Goal: Check status: Check status

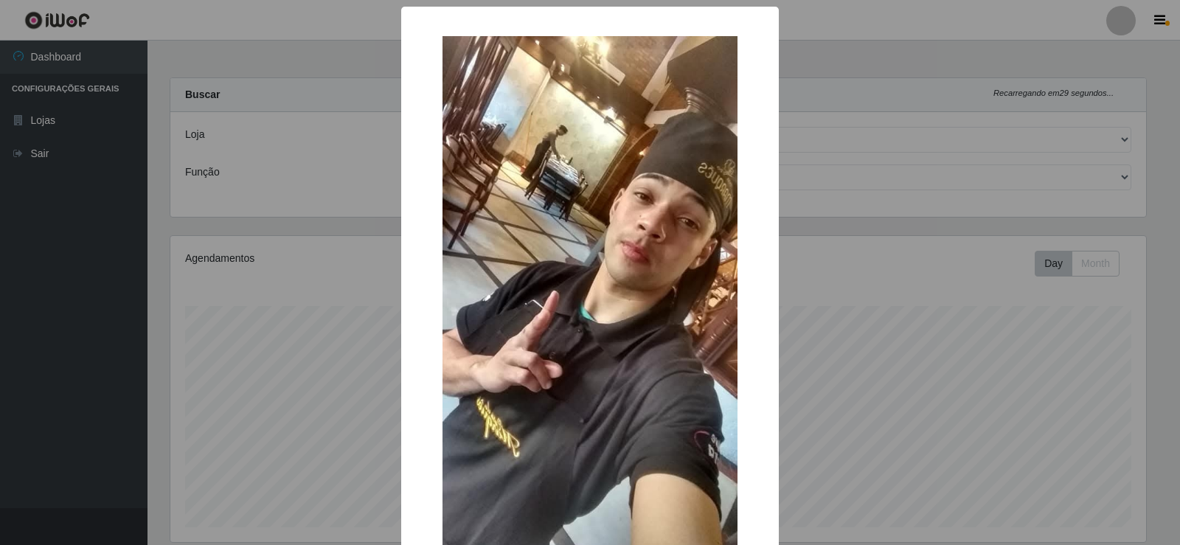
select select "161"
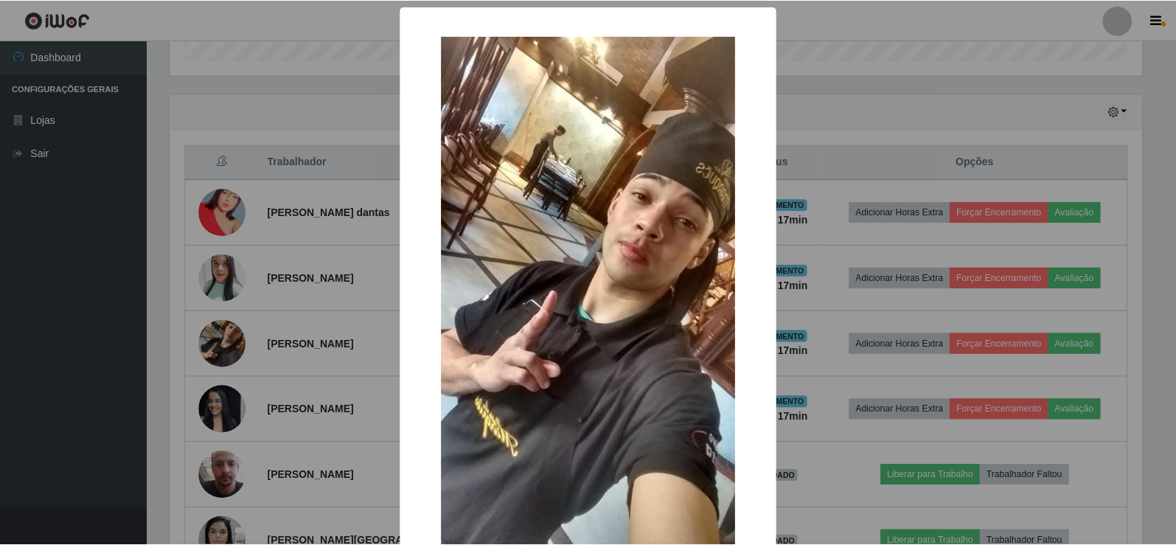
scroll to position [306, 976]
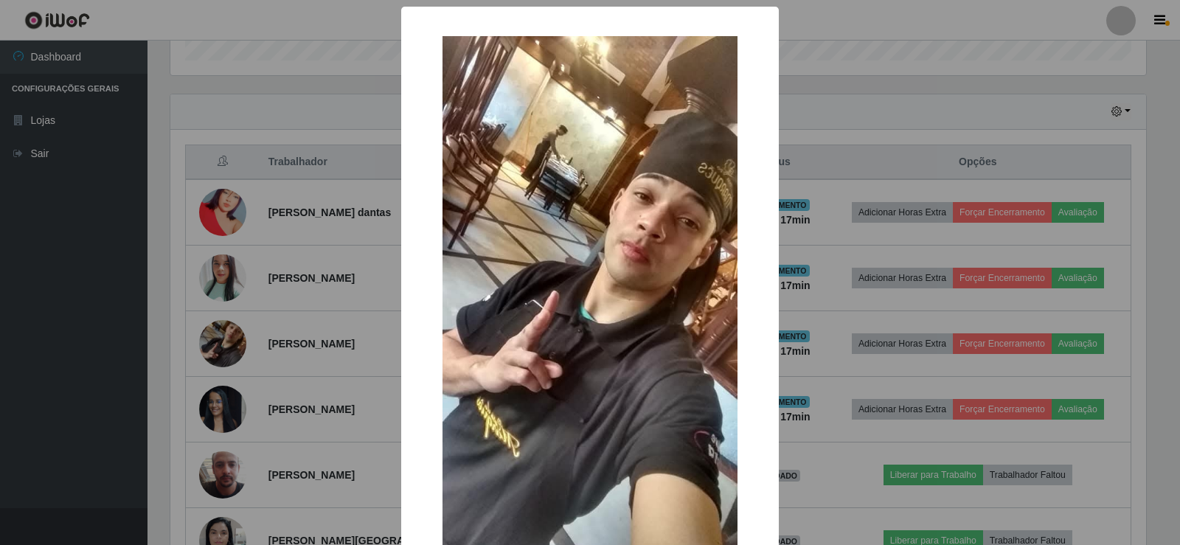
click at [87, 269] on div "× OK Cancel" at bounding box center [590, 272] width 1180 height 545
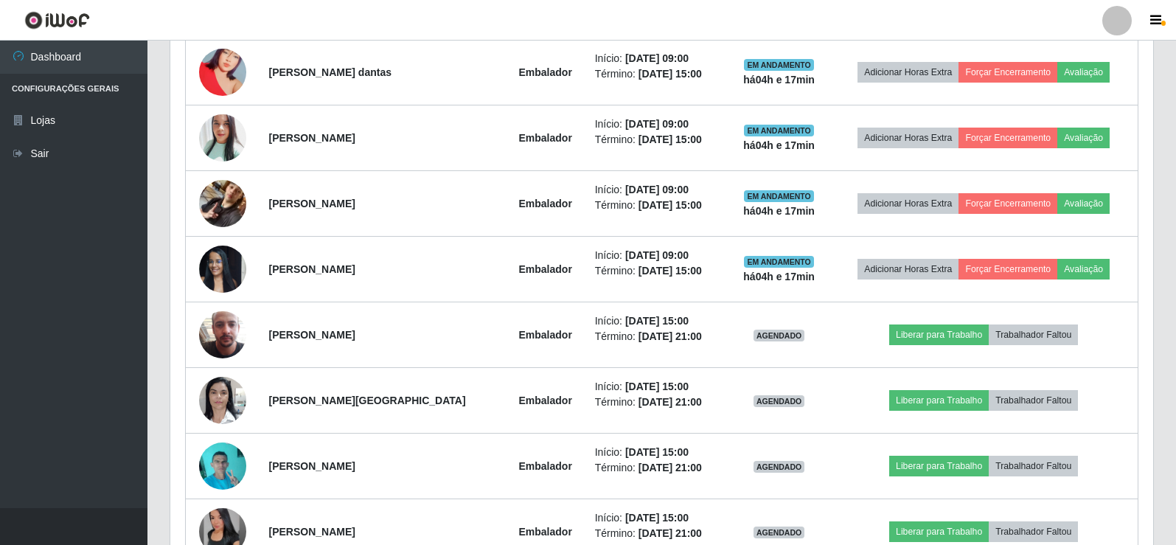
scroll to position [533, 0]
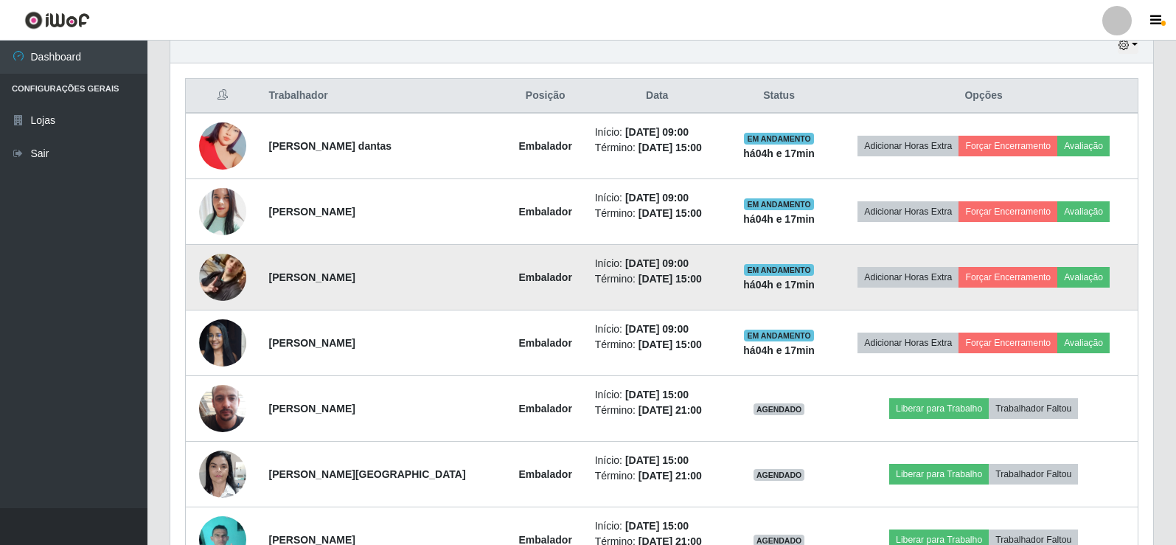
click at [218, 278] on img at bounding box center [222, 277] width 47 height 84
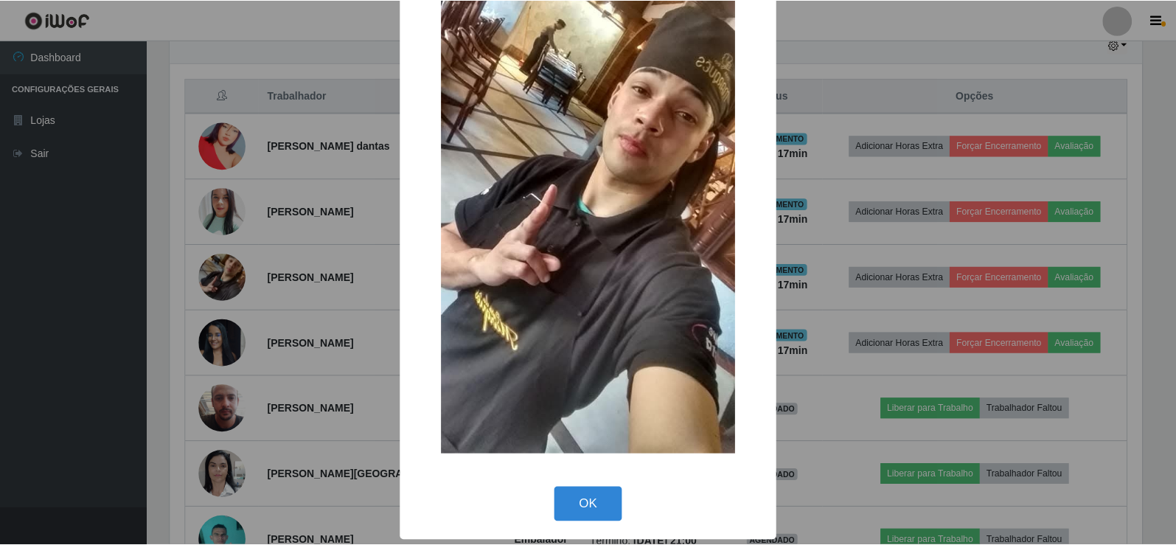
scroll to position [108, 0]
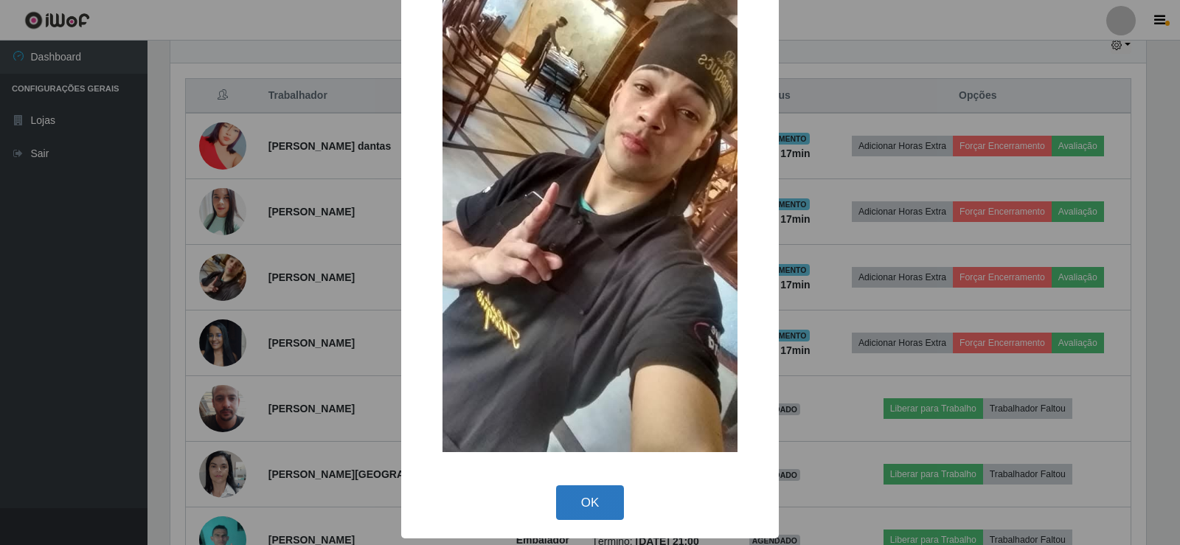
click at [601, 504] on button "OK" at bounding box center [590, 502] width 69 height 35
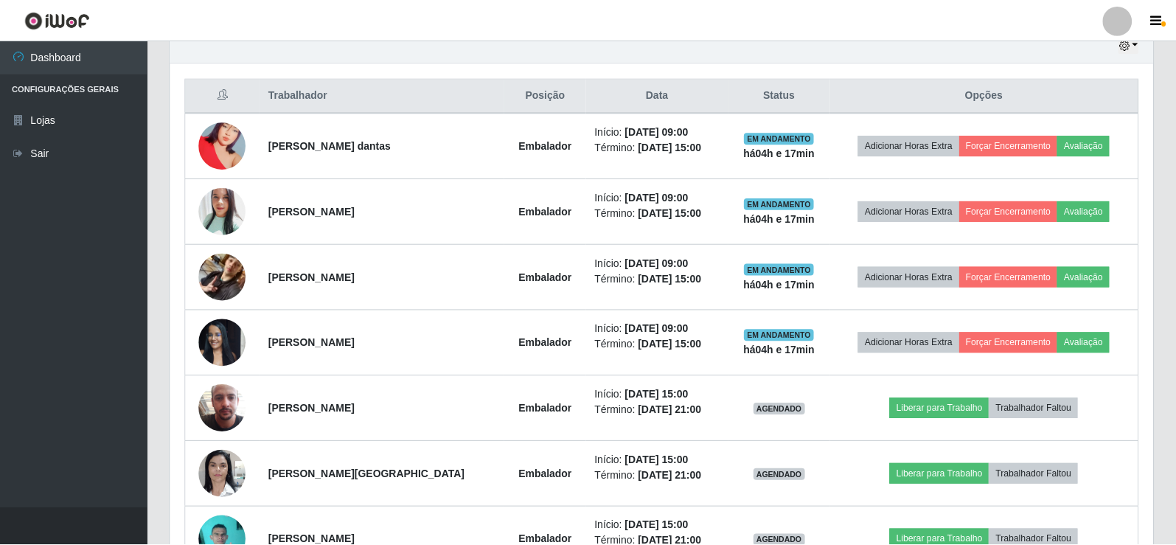
scroll to position [306, 983]
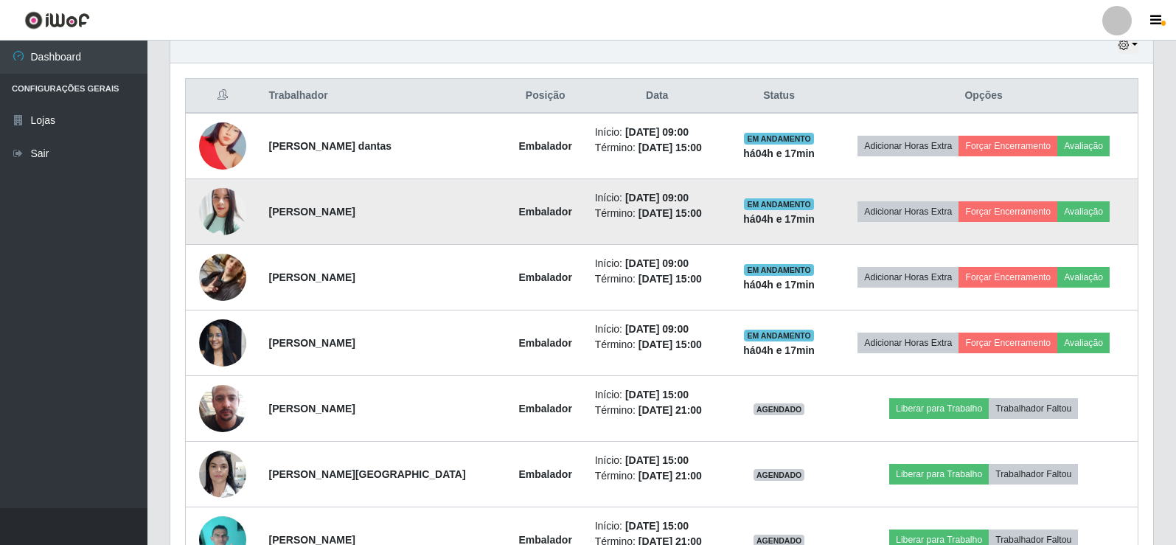
click at [218, 212] on img at bounding box center [222, 212] width 47 height 56
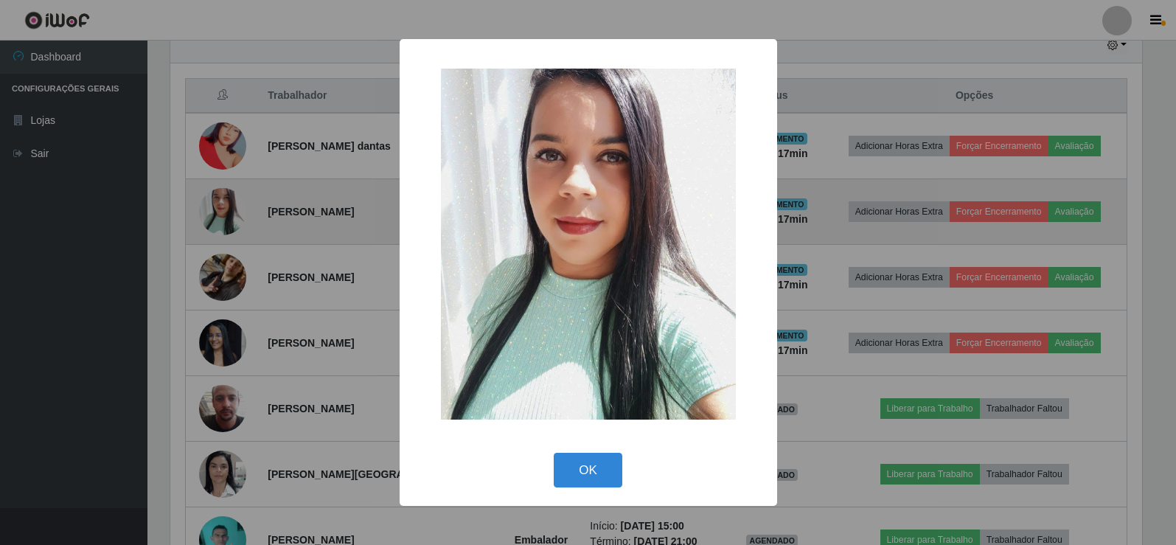
scroll to position [306, 976]
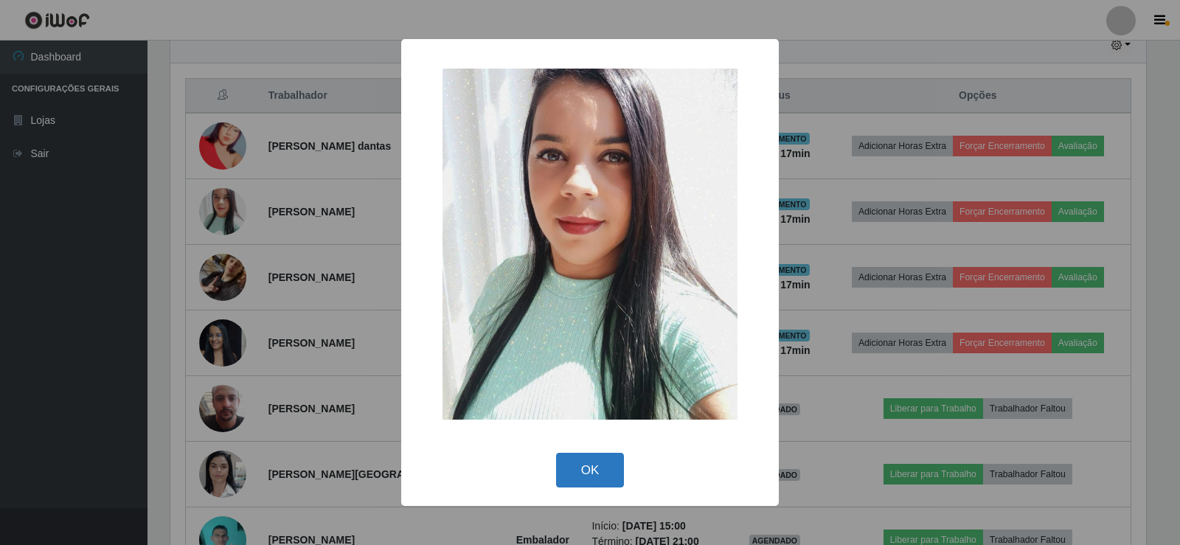
click at [604, 467] on button "OK" at bounding box center [590, 470] width 69 height 35
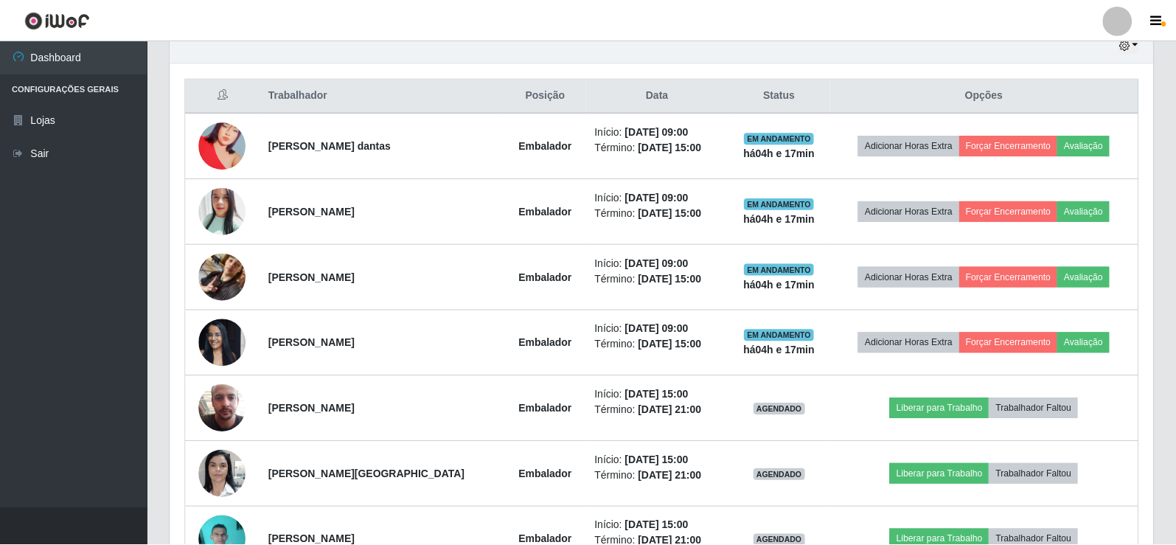
scroll to position [306, 983]
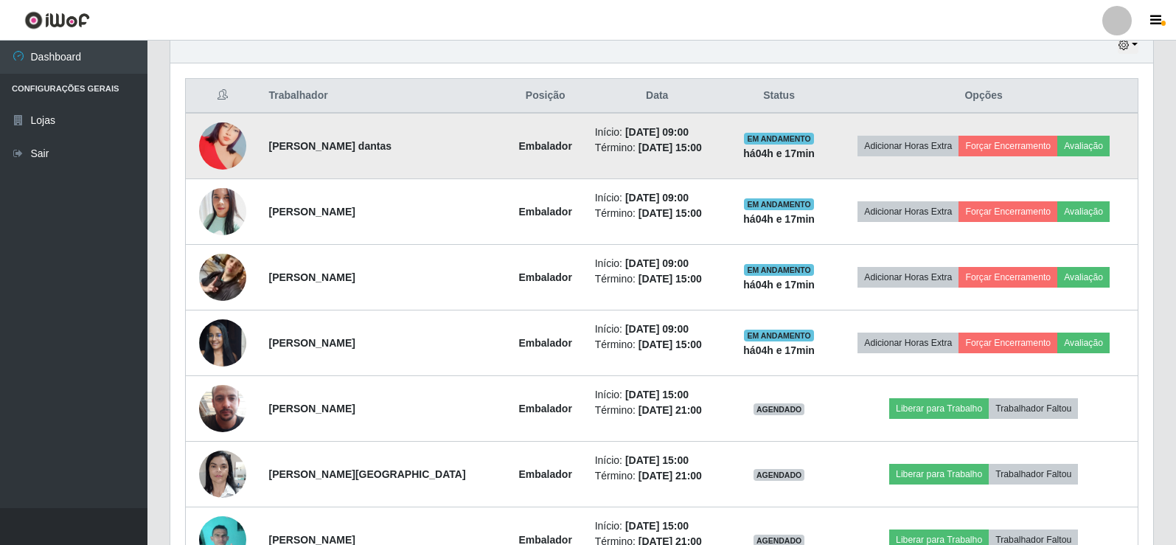
click at [229, 130] on img at bounding box center [222, 146] width 47 height 84
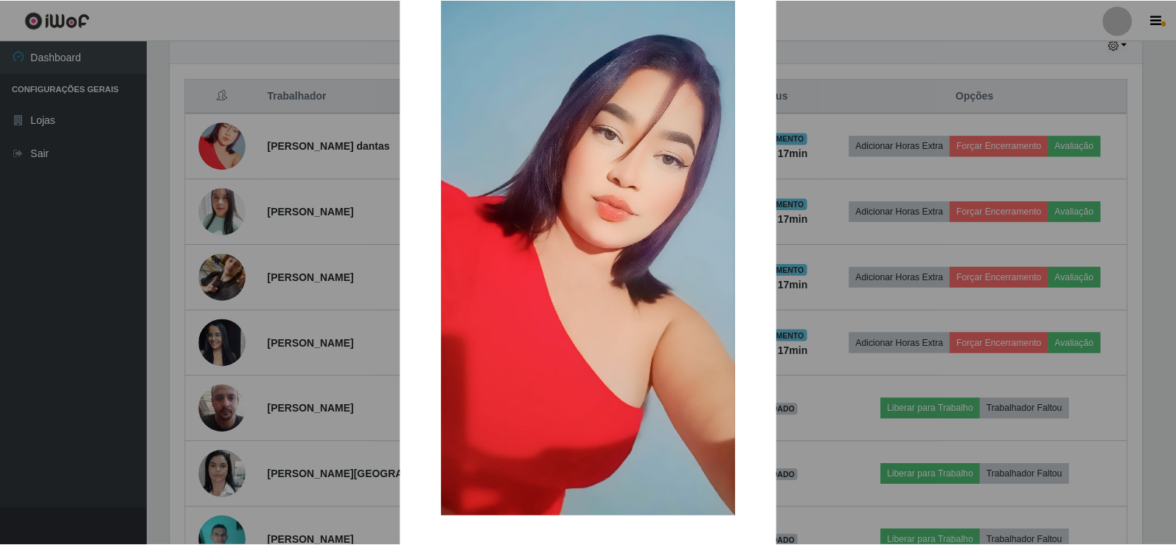
scroll to position [108, 0]
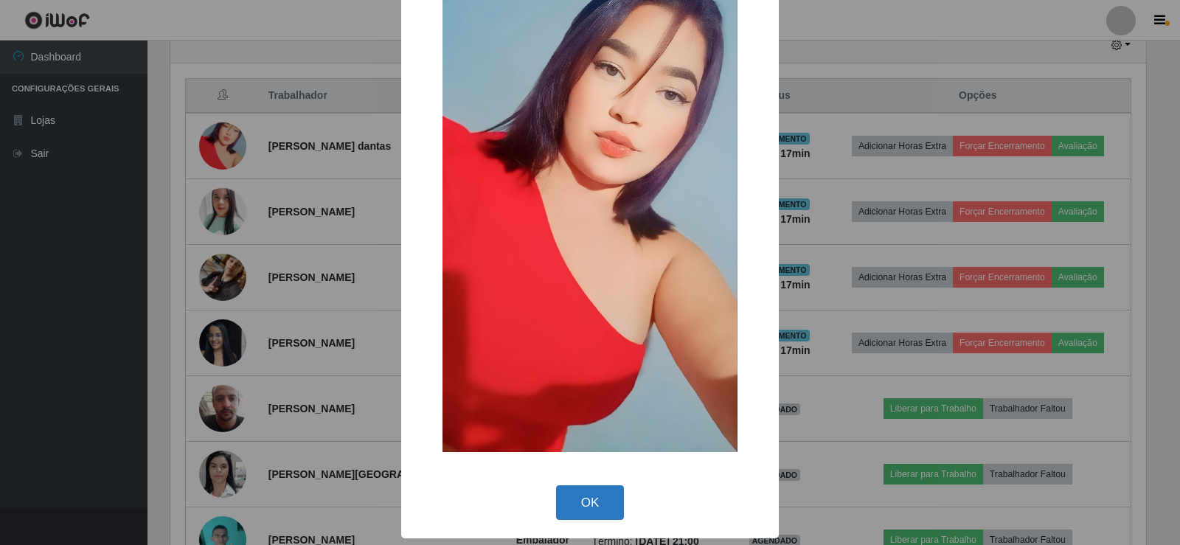
click at [588, 486] on button "OK" at bounding box center [590, 502] width 69 height 35
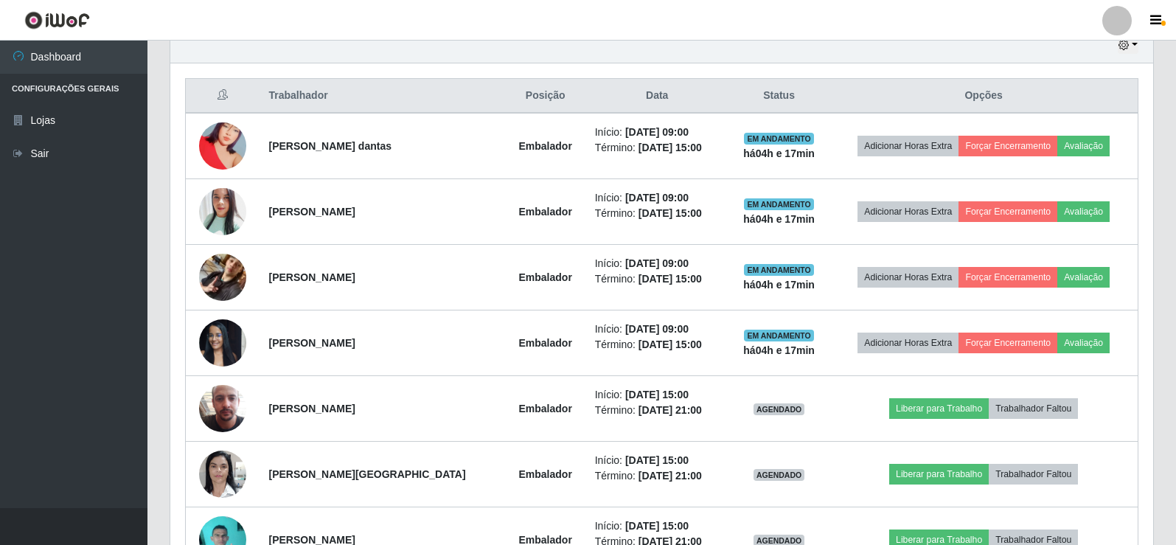
scroll to position [306, 983]
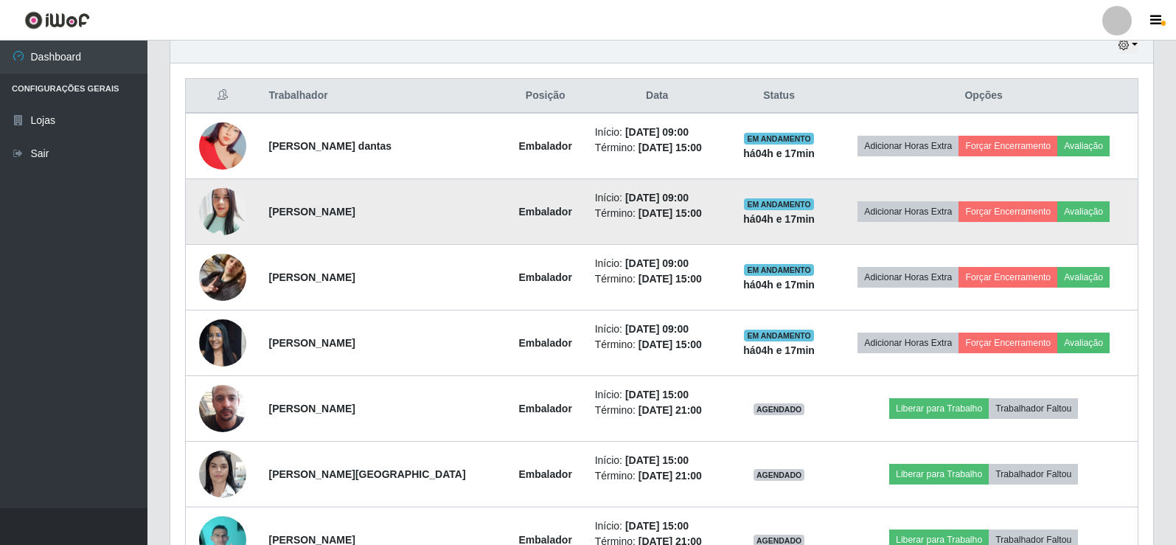
click at [211, 219] on img at bounding box center [222, 212] width 47 height 56
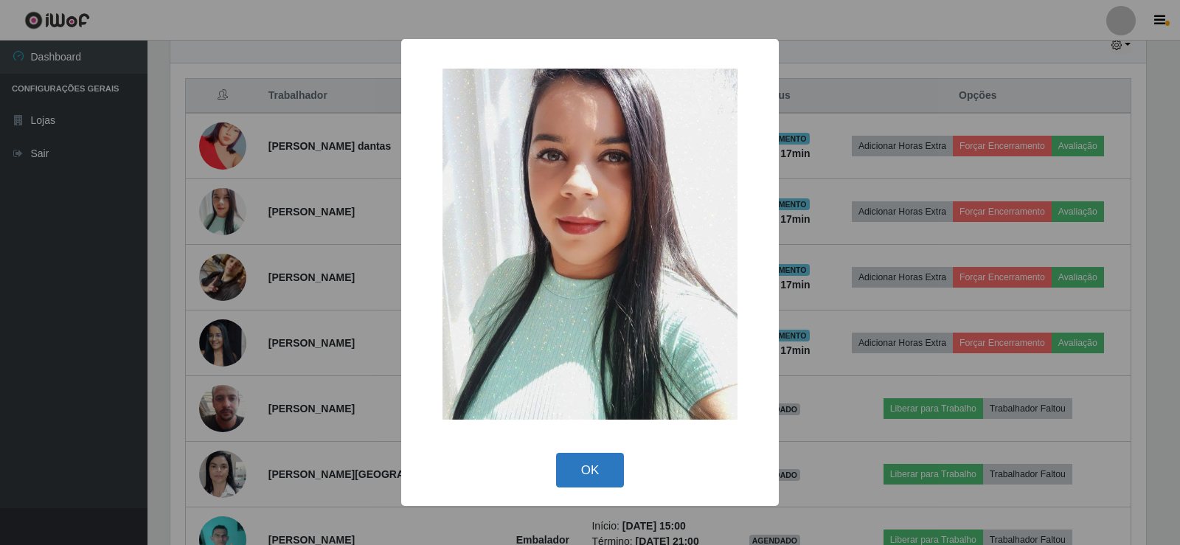
click at [579, 477] on button "OK" at bounding box center [590, 470] width 69 height 35
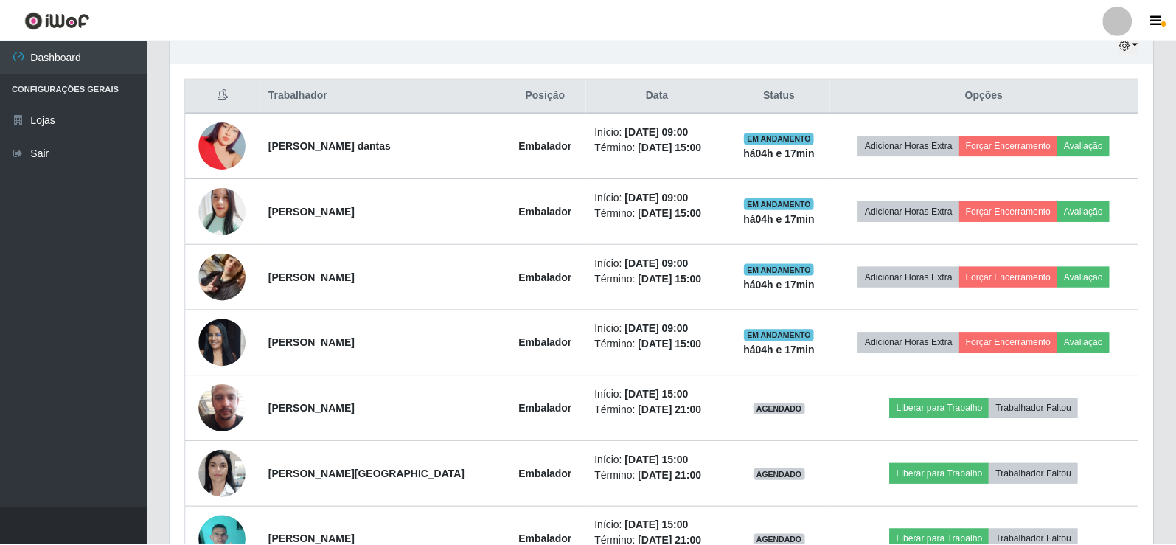
scroll to position [306, 983]
